Goal: Task Accomplishment & Management: Use online tool/utility

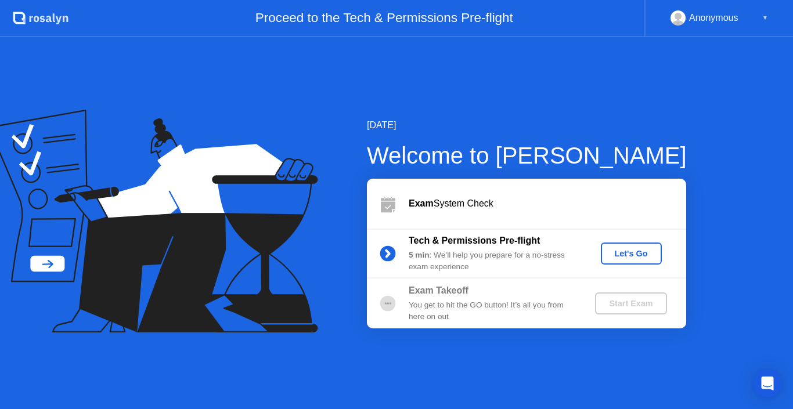
click at [625, 254] on div "Let's Go" at bounding box center [631, 253] width 52 height 9
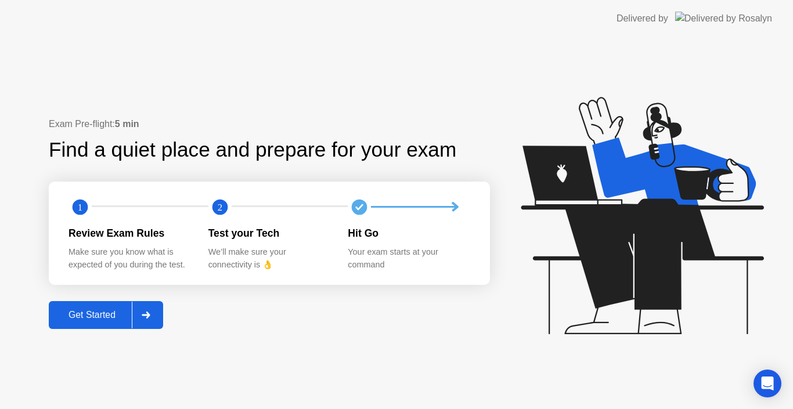
click at [84, 315] on div "Get Started" at bounding box center [92, 315] width 80 height 10
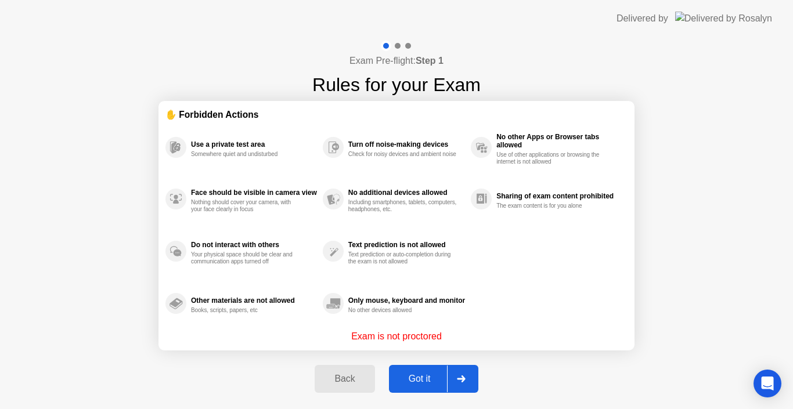
click at [424, 377] on div "Got it" at bounding box center [419, 379] width 55 height 10
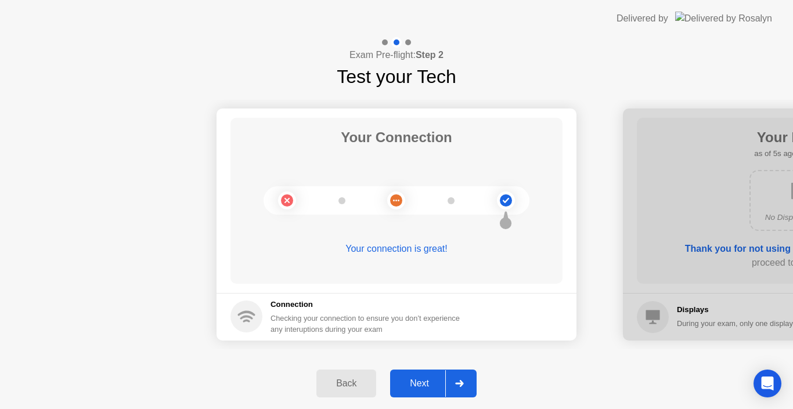
click at [424, 378] on div "Next" at bounding box center [420, 383] width 52 height 10
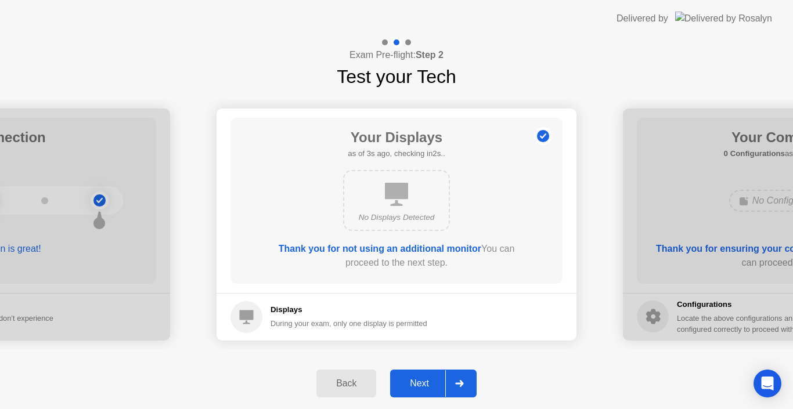
click at [424, 378] on div "Next" at bounding box center [420, 383] width 52 height 10
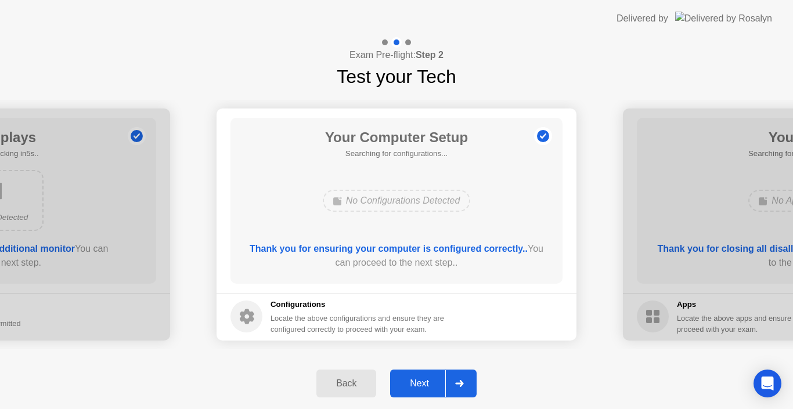
click at [424, 378] on div "Next" at bounding box center [420, 383] width 52 height 10
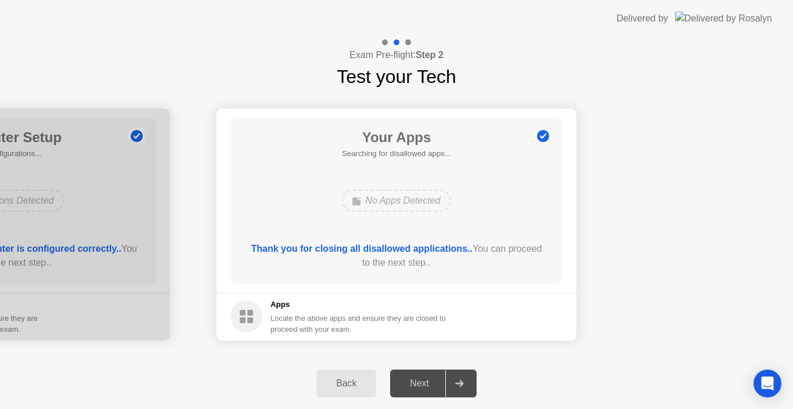
click at [416, 384] on div "Next" at bounding box center [420, 383] width 52 height 10
click at [402, 200] on div "No Apps Detected" at bounding box center [396, 201] width 109 height 22
click at [456, 385] on icon at bounding box center [459, 383] width 9 height 7
click at [378, 309] on h5 "Apps" at bounding box center [358, 305] width 176 height 12
click at [448, 181] on div "Your Apps Searching for disallowed apps... No Apps Detected Thank you for closi…" at bounding box center [396, 201] width 332 height 166
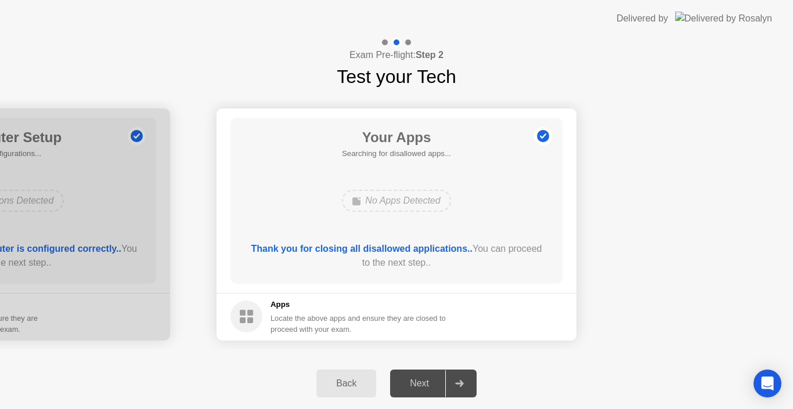
click at [539, 208] on div "Your Apps Searching for disallowed apps... No Apps Detected Thank you for closi…" at bounding box center [396, 201] width 332 height 166
click at [459, 389] on div at bounding box center [459, 383] width 28 height 27
click at [496, 195] on div "No Apps Detected" at bounding box center [397, 200] width 266 height 31
click at [350, 378] on div "Back" at bounding box center [346, 383] width 53 height 10
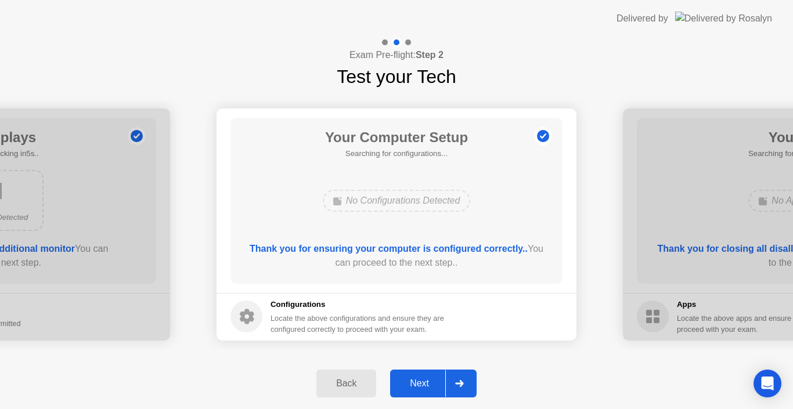
click at [434, 391] on button "Next" at bounding box center [433, 384] width 86 height 28
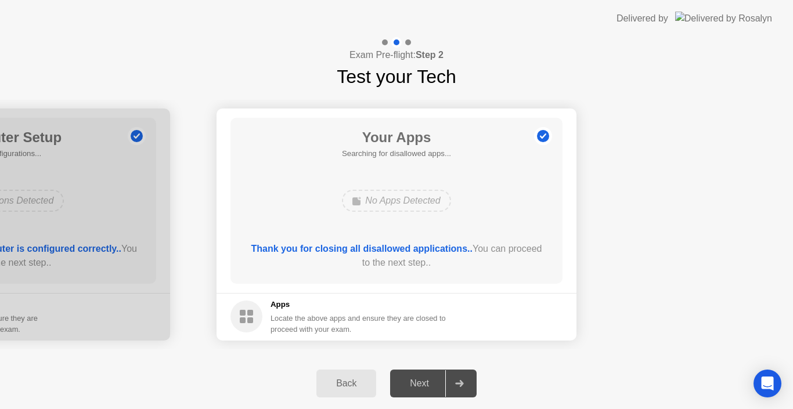
click at [492, 234] on div "Your Apps Searching for disallowed apps... No Apps Detected Thank you for closi…" at bounding box center [396, 201] width 332 height 166
click at [463, 387] on icon at bounding box center [459, 383] width 9 height 7
click at [413, 378] on div "Next" at bounding box center [420, 383] width 52 height 10
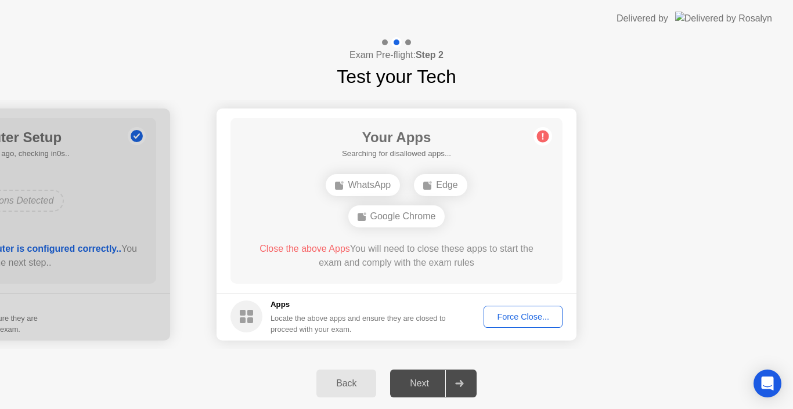
click at [510, 316] on div "Force Close..." at bounding box center [523, 316] width 71 height 9
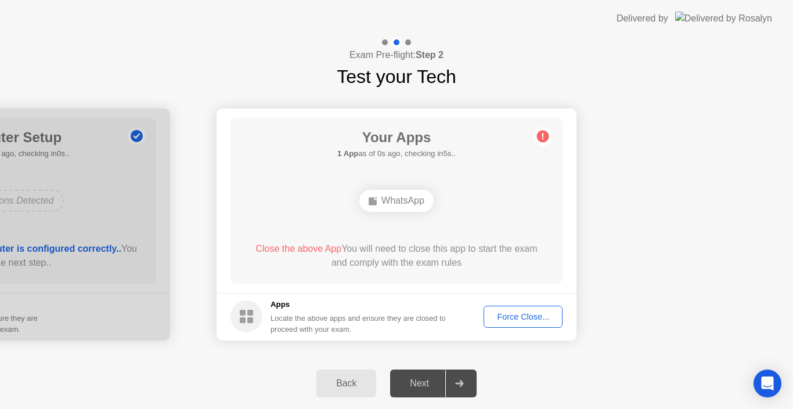
click at [508, 315] on div "Force Close..." at bounding box center [523, 316] width 71 height 9
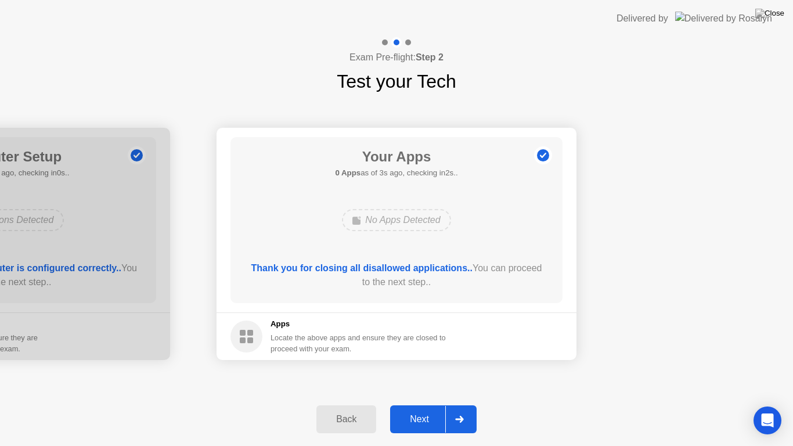
click at [420, 409] on div "Next" at bounding box center [420, 419] width 52 height 10
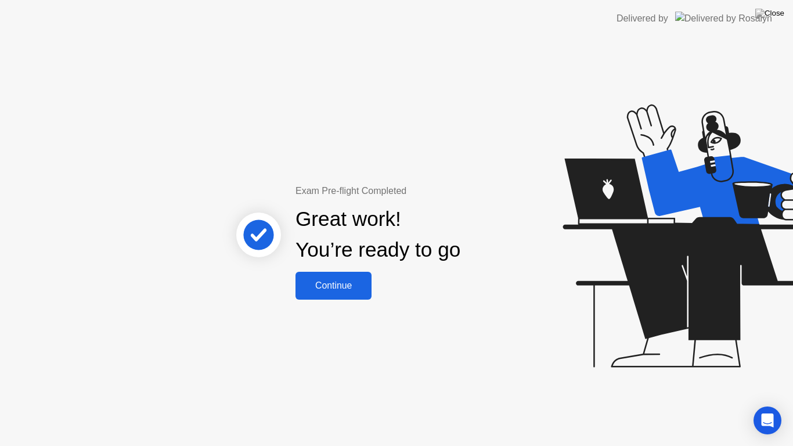
click at [338, 287] on div "Continue" at bounding box center [333, 285] width 69 height 10
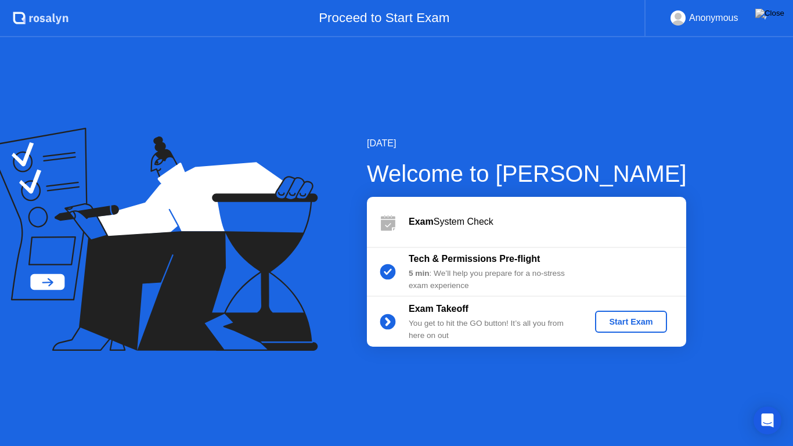
click at [633, 322] on div "Start Exam" at bounding box center [631, 321] width 62 height 9
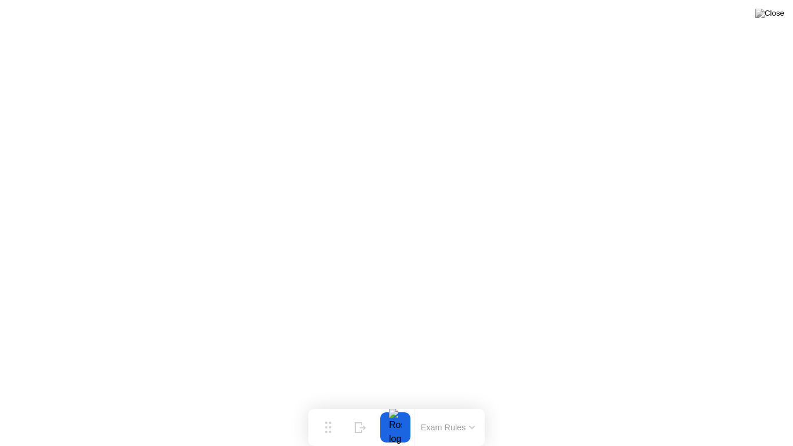
click at [767, 19] on button at bounding box center [769, 13] width 35 height 15
click at [780, 16] on img at bounding box center [769, 13] width 29 height 9
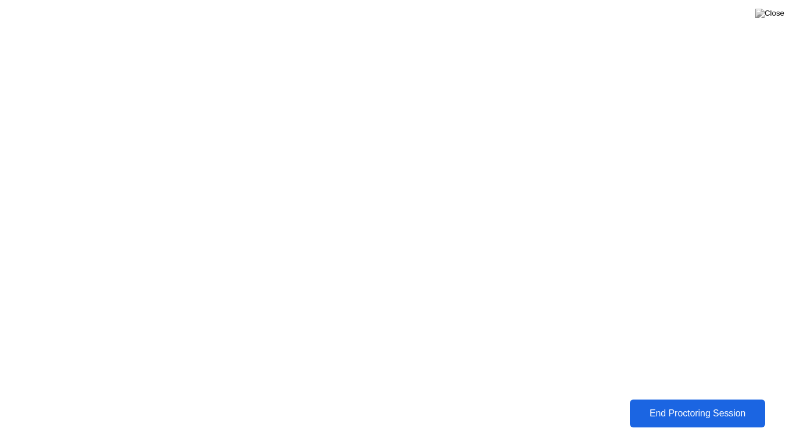
click at [681, 409] on div "End Proctoring Session" at bounding box center [697, 413] width 129 height 10
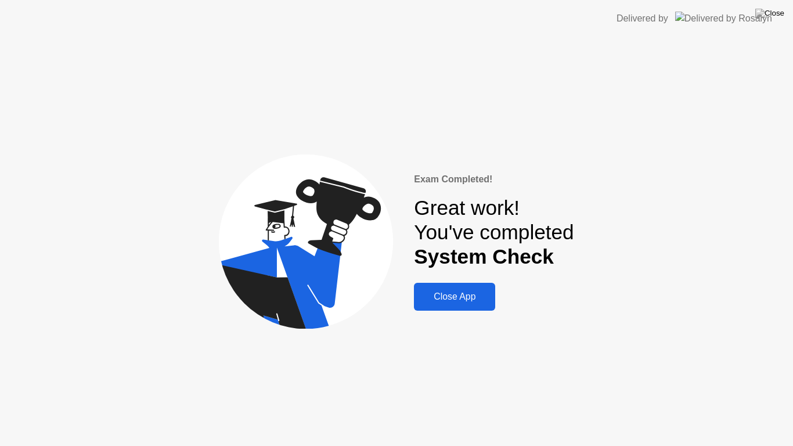
click at [446, 293] on div "Close App" at bounding box center [454, 296] width 74 height 10
